Goal: Browse casually

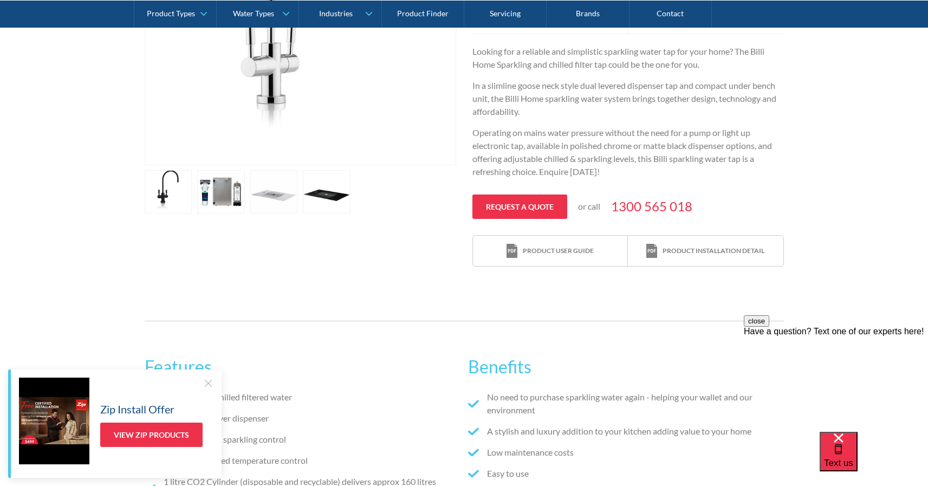
scroll to position [173, 0]
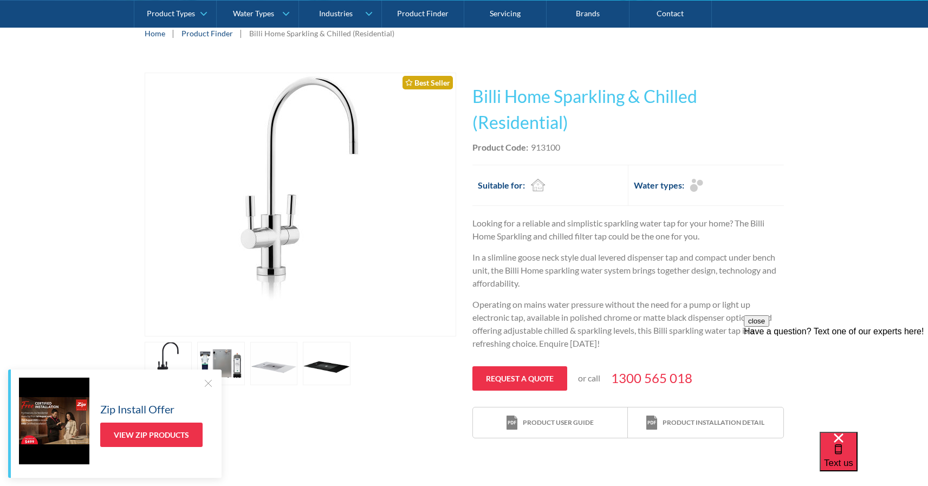
click at [192, 366] on link "open lightbox" at bounding box center [169, 363] width 48 height 43
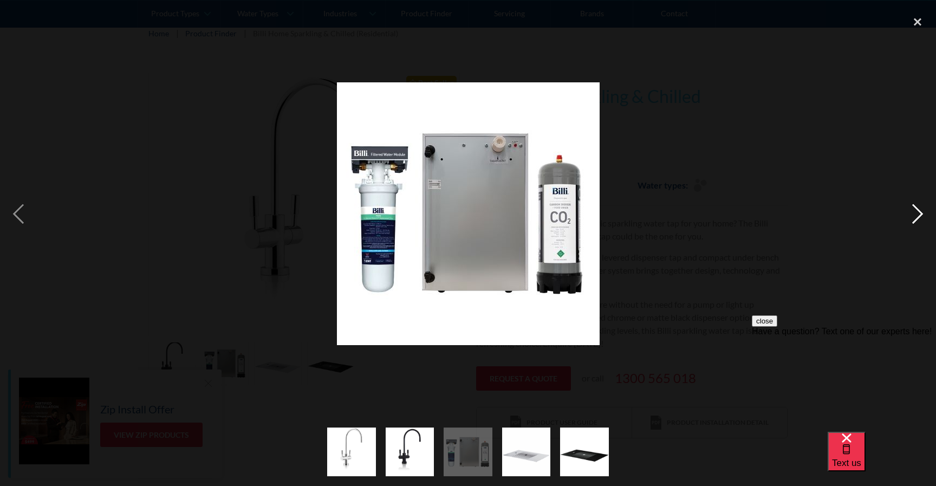
click at [913, 220] on div "next image" at bounding box center [917, 214] width 37 height 408
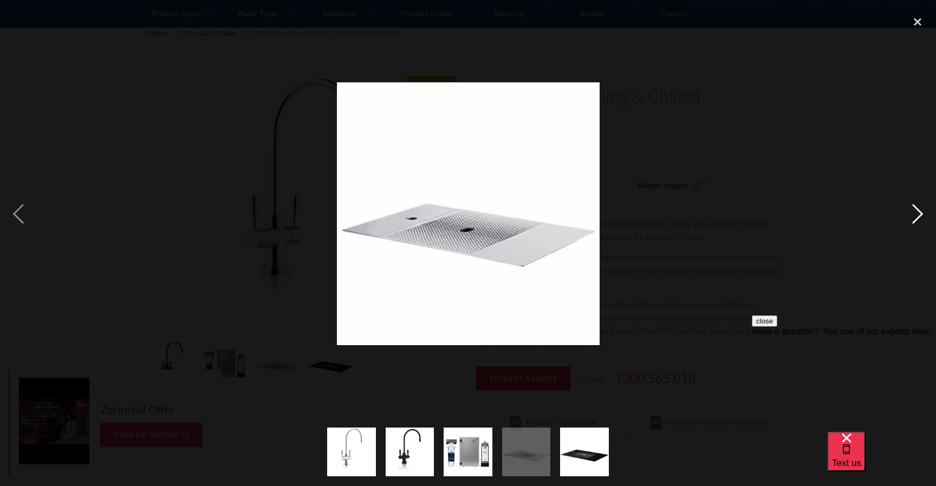
click at [913, 220] on div "next image" at bounding box center [917, 214] width 37 height 408
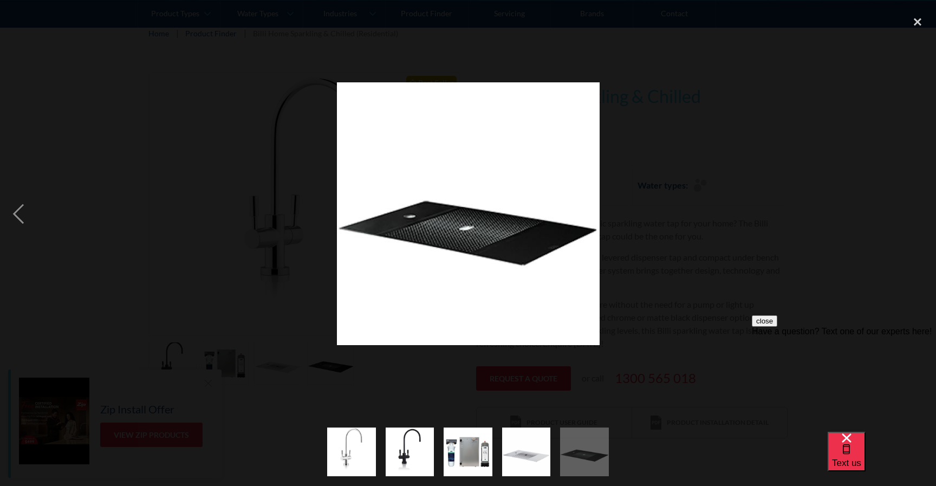
click at [913, 220] on div "next image" at bounding box center [917, 214] width 37 height 408
click at [19, 222] on div "previous image" at bounding box center [18, 214] width 37 height 408
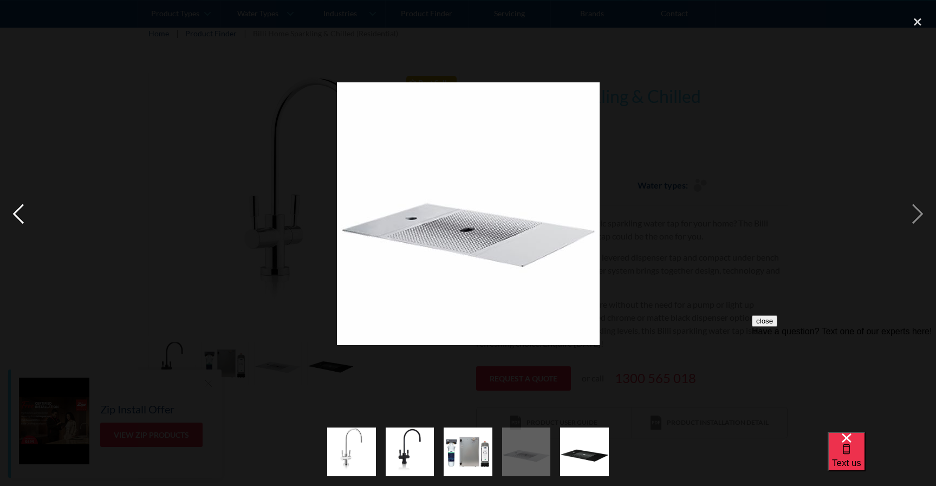
click at [19, 222] on div "previous image" at bounding box center [18, 214] width 37 height 408
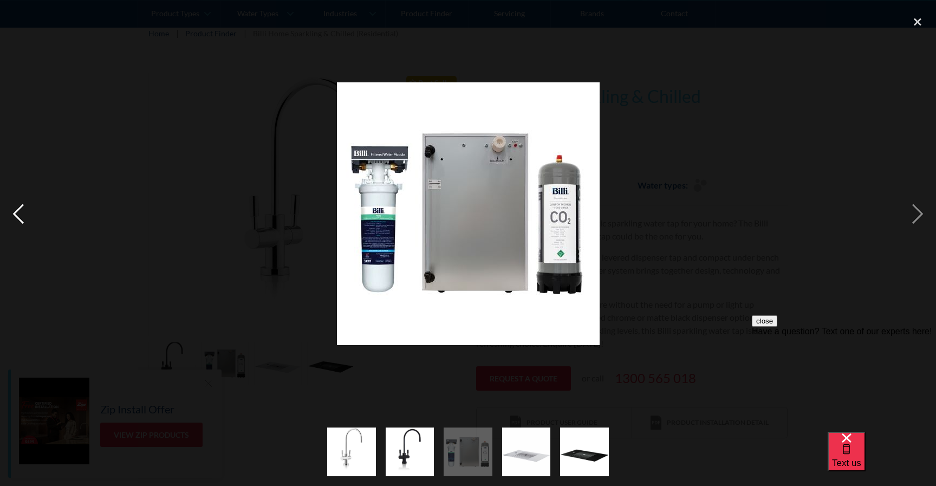
click at [19, 222] on div "previous image" at bounding box center [18, 214] width 37 height 408
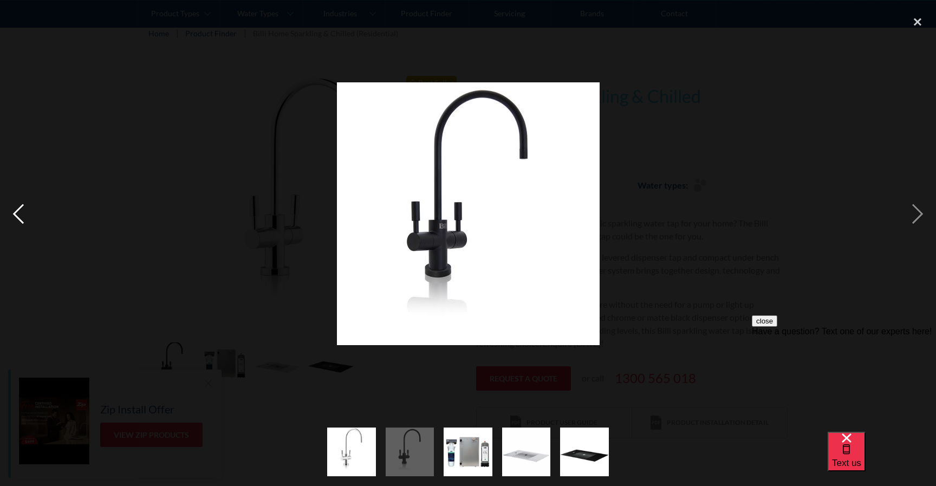
click at [19, 222] on div "previous image" at bounding box center [18, 214] width 37 height 408
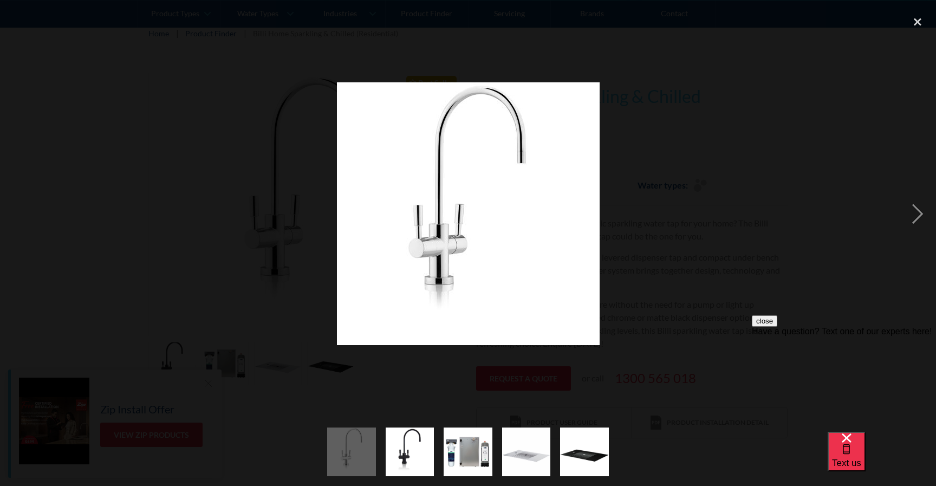
click at [19, 222] on div "previous image" at bounding box center [18, 214] width 37 height 408
click at [914, 22] on div "close lightbox" at bounding box center [917, 22] width 37 height 24
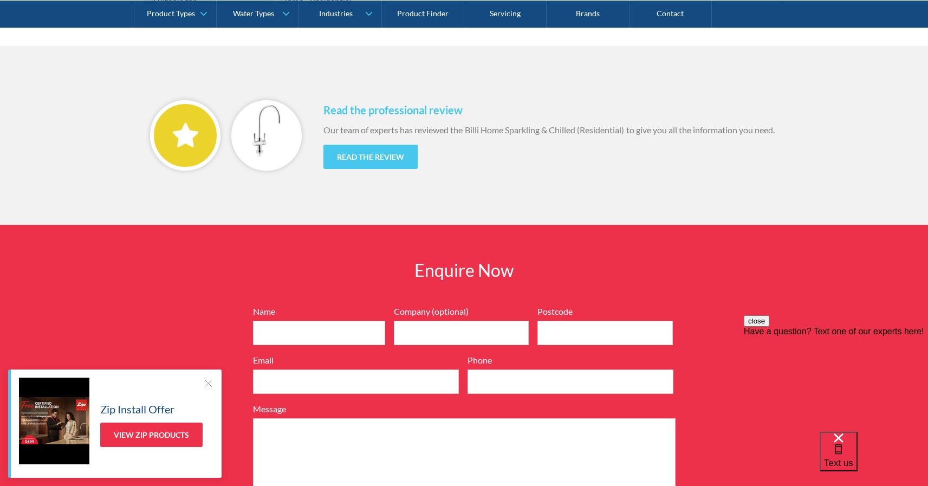
scroll to position [1496, 0]
